Goal: Task Accomplishment & Management: Manage account settings

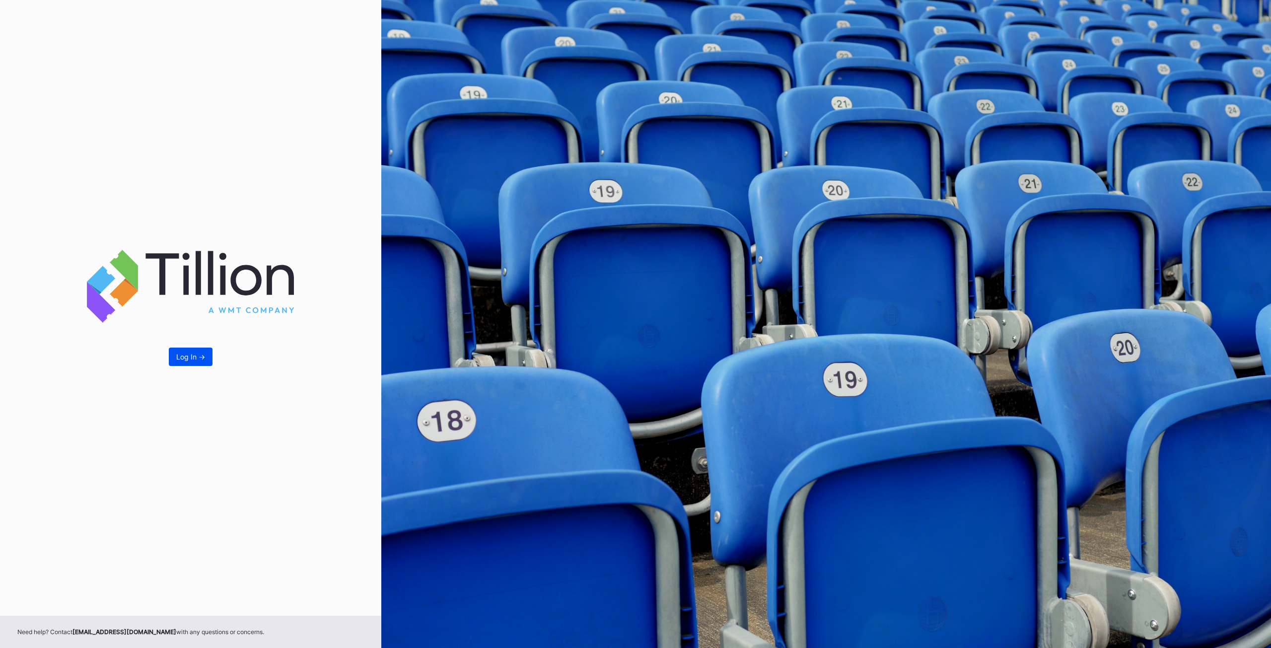
click at [189, 363] on button "Log In ->" at bounding box center [191, 357] width 44 height 18
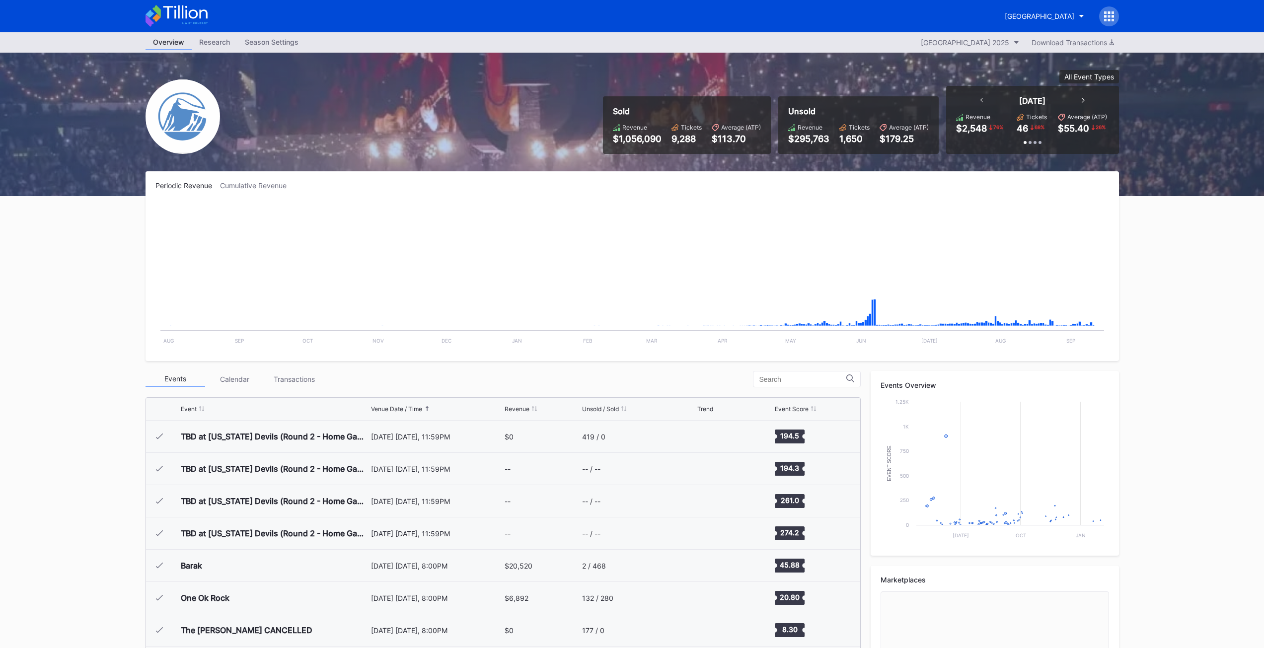
scroll to position [1323, 0]
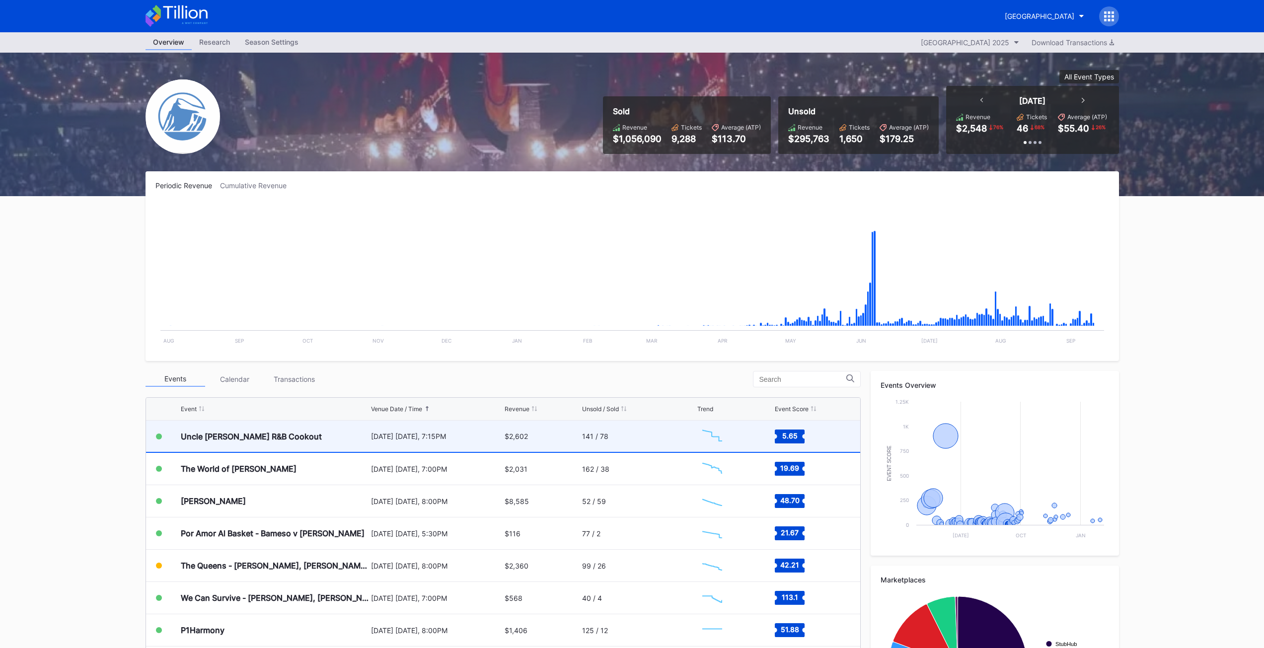
click at [221, 433] on div "Uncle [PERSON_NAME] R&B Cookout" at bounding box center [251, 437] width 141 height 10
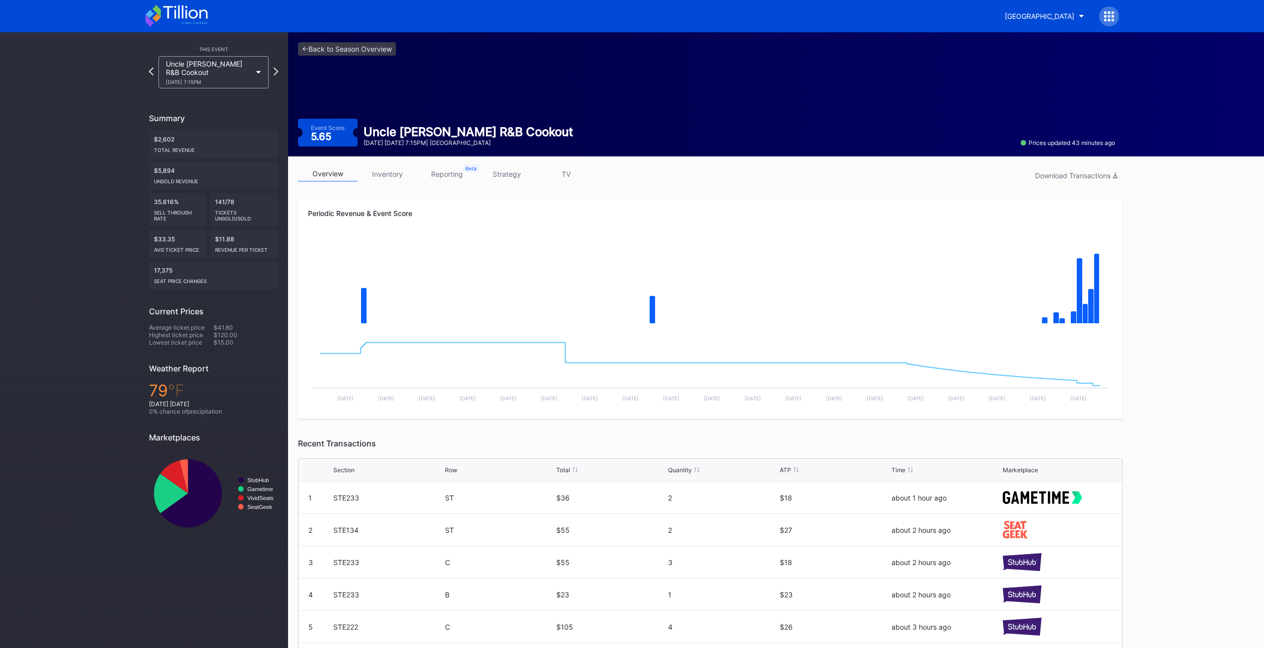
click at [385, 174] on link "inventory" at bounding box center [388, 173] width 60 height 15
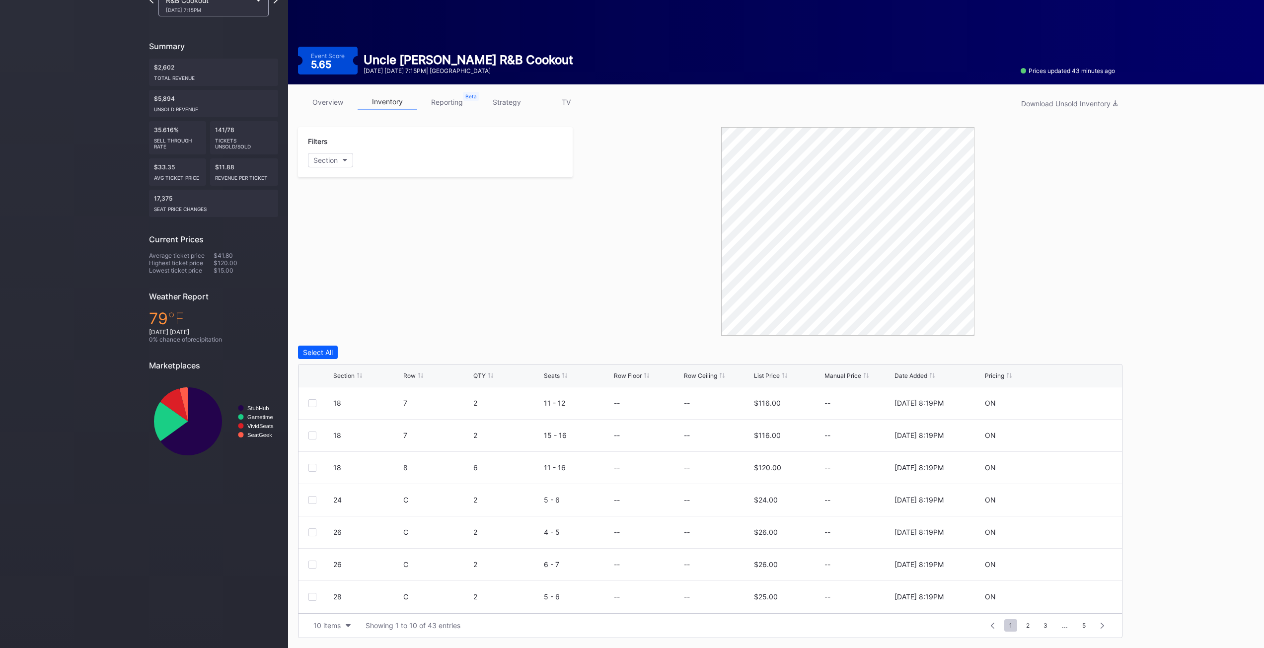
click at [764, 377] on div "List Price" at bounding box center [767, 375] width 26 height 7
click at [646, 325] on div at bounding box center [848, 231] width 550 height 209
click at [334, 161] on div "Section" at bounding box center [325, 160] width 24 height 8
click at [339, 255] on div "24" at bounding box center [335, 252] width 8 height 8
click at [344, 269] on div "26" at bounding box center [366, 271] width 116 height 18
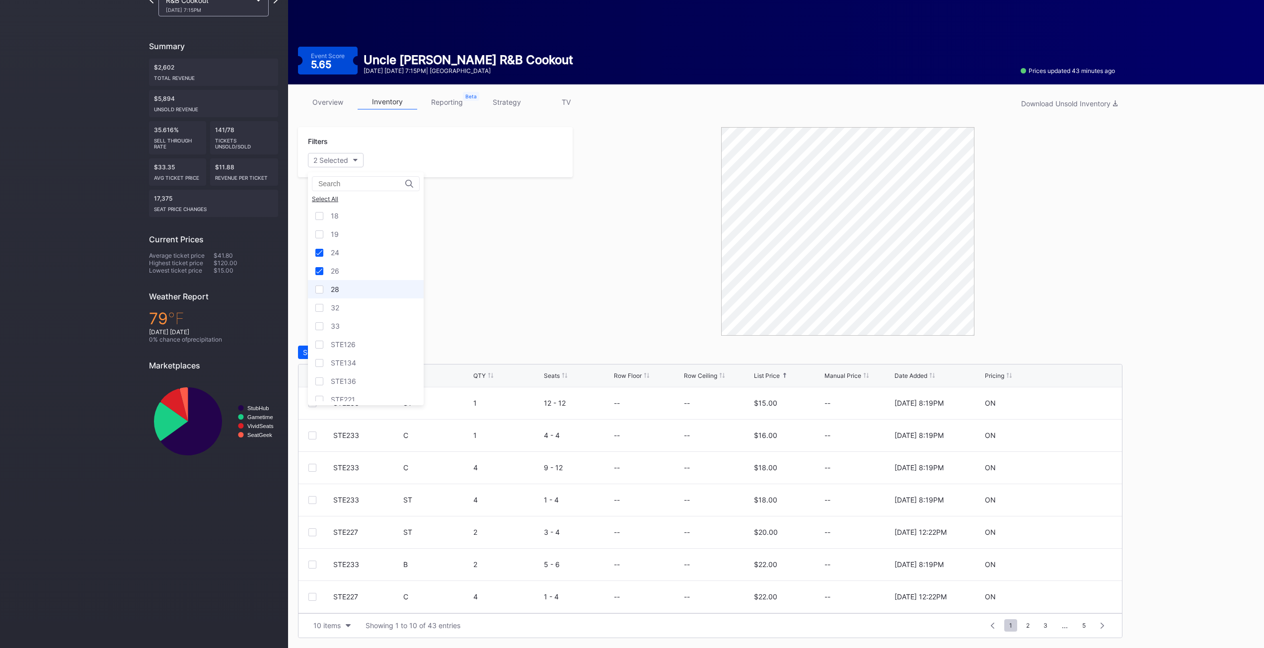
click at [343, 283] on div "28" at bounding box center [366, 289] width 116 height 18
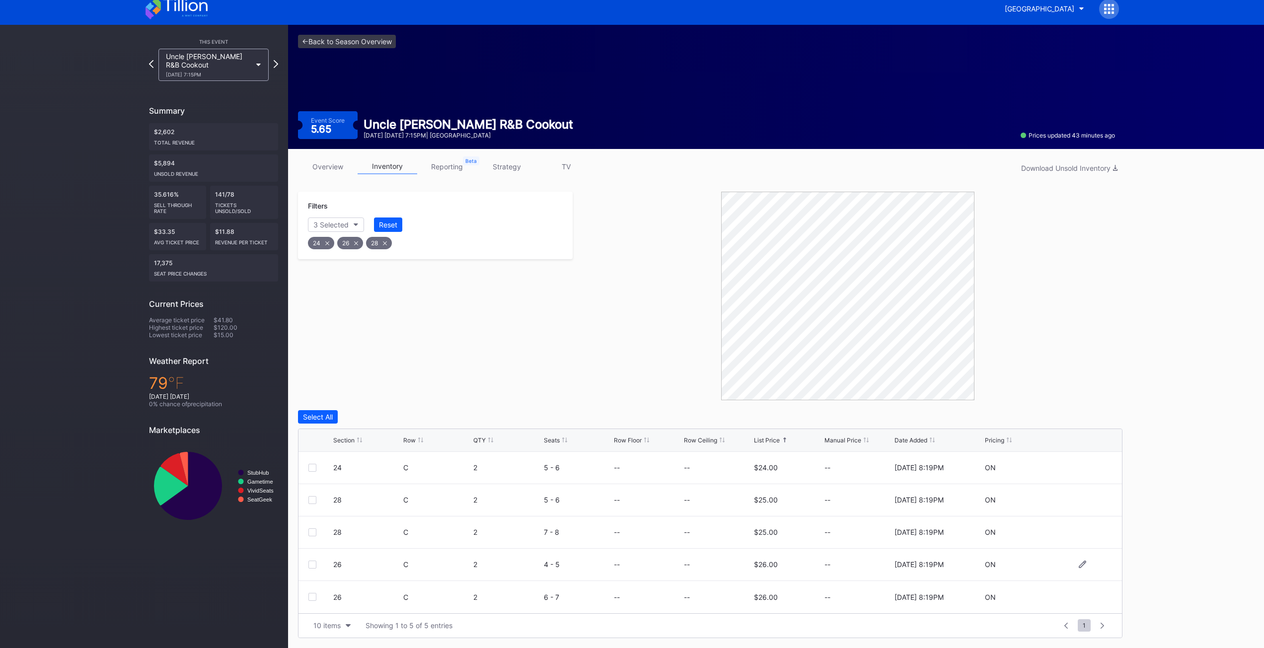
click at [312, 566] on div at bounding box center [312, 565] width 8 height 8
click at [311, 599] on div at bounding box center [312, 597] width 8 height 8
click at [1086, 417] on div "Delete 2 Rows" at bounding box center [1095, 417] width 44 height 8
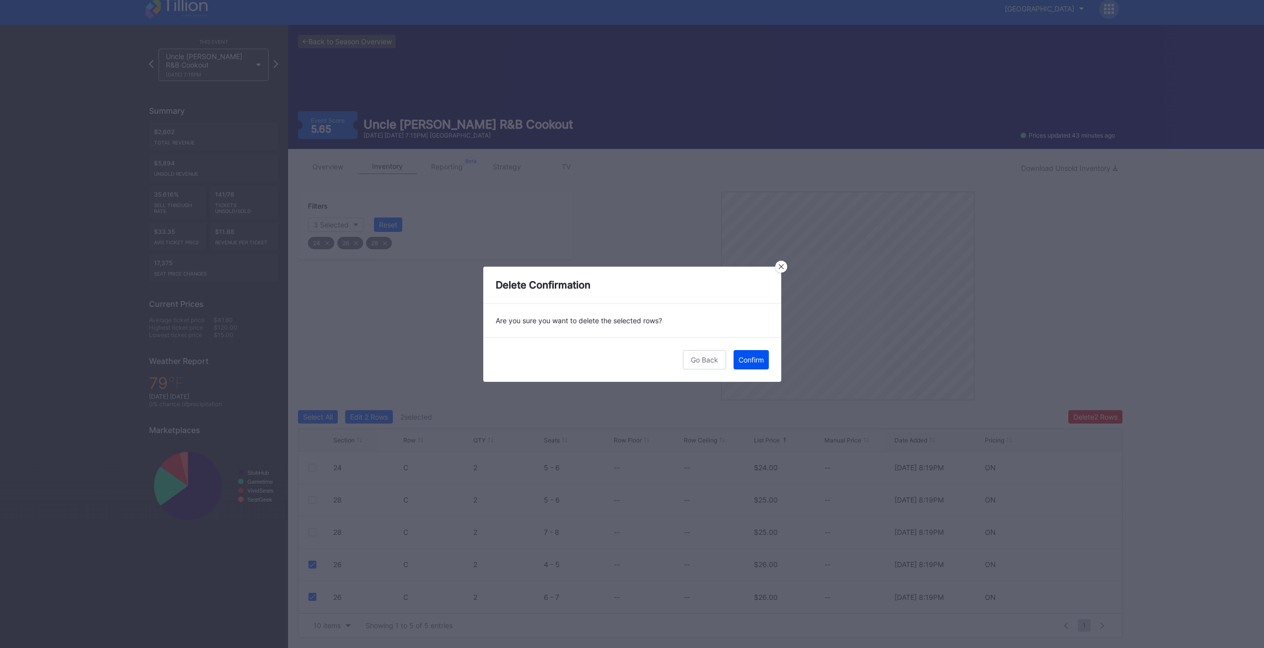
click at [752, 362] on div "Confirm" at bounding box center [750, 360] width 25 height 8
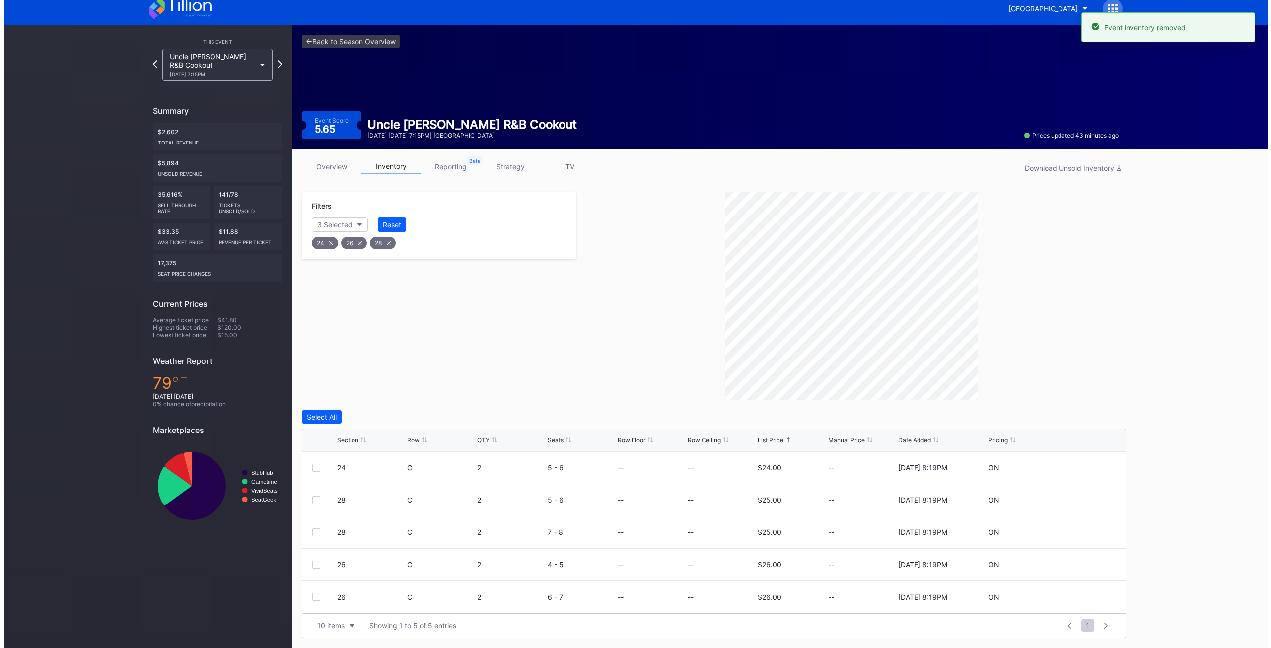
scroll to position [0, 0]
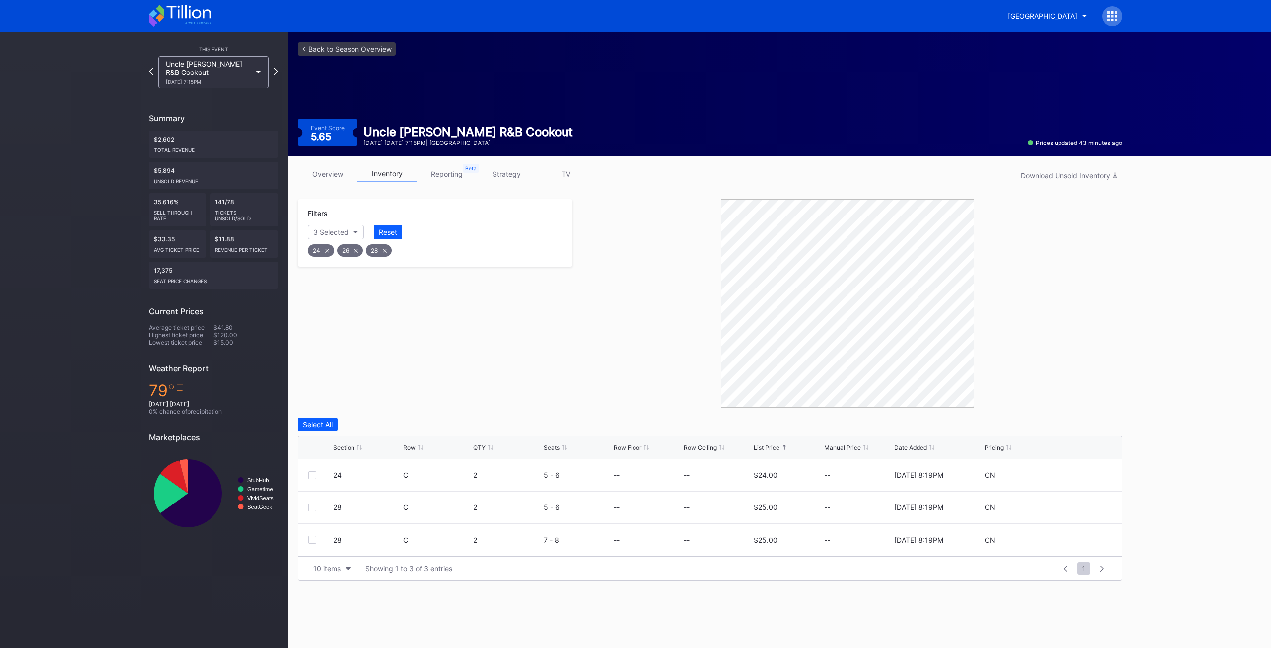
click at [567, 373] on div "Filters 3 Selected Reset 24 26 28" at bounding box center [435, 303] width 275 height 209
